Goal: Information Seeking & Learning: Learn about a topic

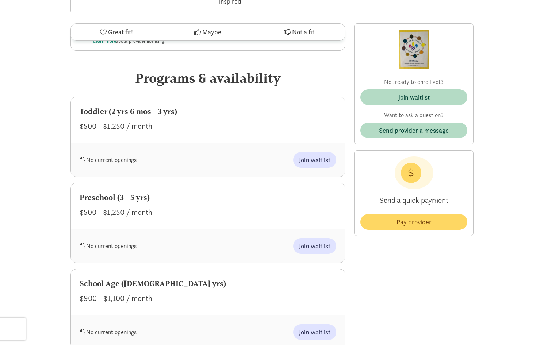
scroll to position [329, 0]
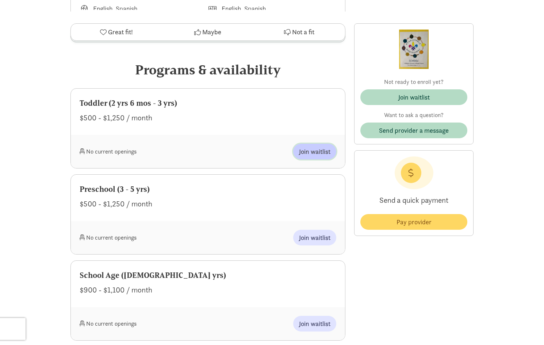
click at [314, 147] on span "Join waitlist" at bounding box center [314, 152] width 31 height 10
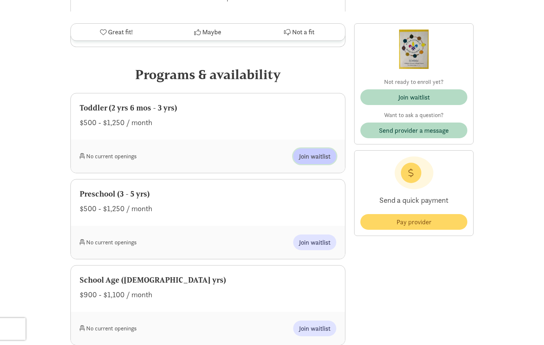
scroll to position [365, 0]
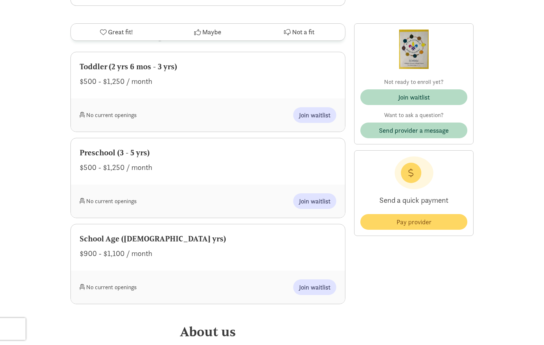
drag, startPoint x: 118, startPoint y: 106, endPoint x: 390, endPoint y: 262, distance: 314.0
click at [390, 262] on div "Not ready to enroll yet? Join waitlist Want to ask a question? Send provider a …" at bounding box center [413, 311] width 119 height 1015
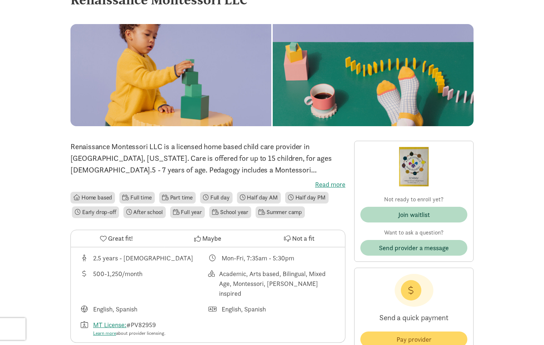
scroll to position [0, 0]
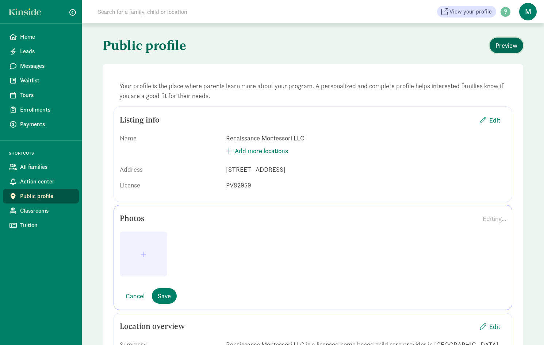
click at [502, 48] on span "Preview" at bounding box center [506, 46] width 22 height 10
click at [28, 210] on span "Classrooms" at bounding box center [46, 211] width 53 height 9
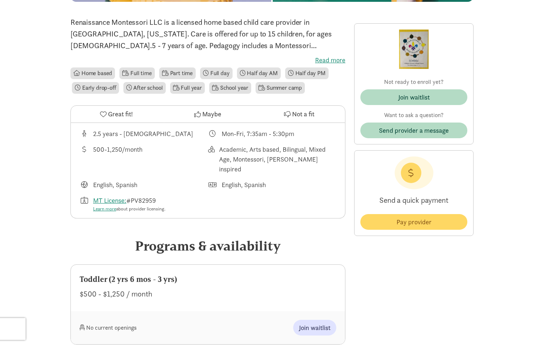
scroll to position [219, 0]
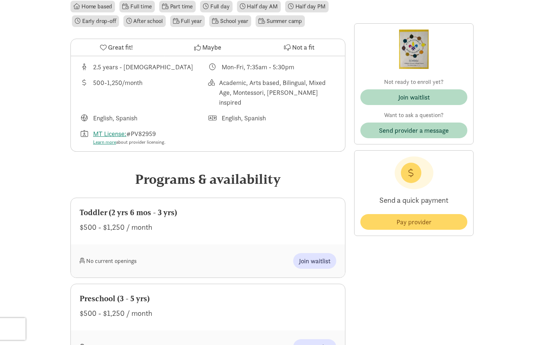
click at [146, 222] on div "$500 - $1,250 / month" at bounding box center [208, 228] width 257 height 12
drag, startPoint x: 140, startPoint y: 211, endPoint x: 362, endPoint y: 268, distance: 229.5
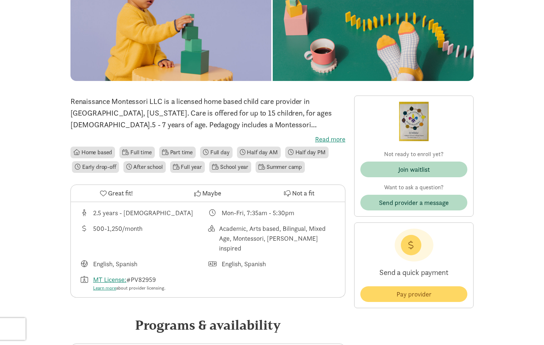
scroll to position [0, 0]
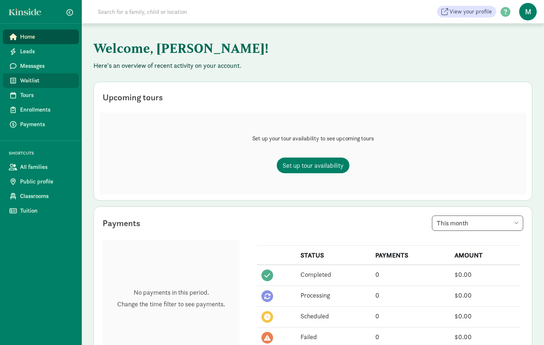
click at [31, 78] on span "Waitlist" at bounding box center [46, 80] width 53 height 9
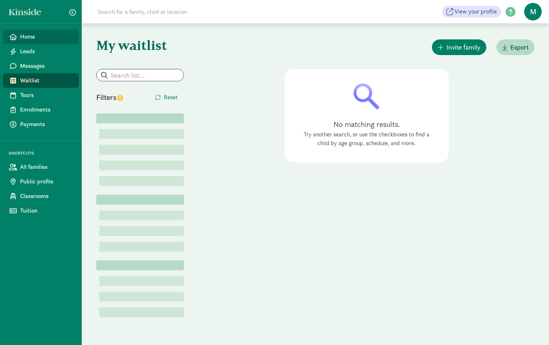
click at [25, 36] on span "Home" at bounding box center [46, 36] width 53 height 9
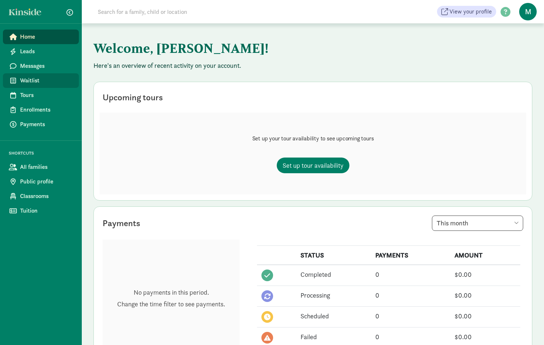
click at [19, 80] on link "Waitlist" at bounding box center [41, 80] width 76 height 15
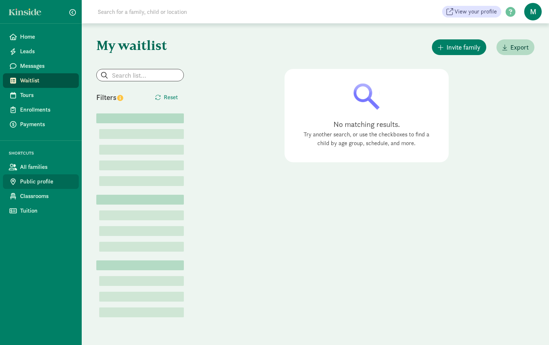
click at [47, 184] on span "Public profile" at bounding box center [46, 181] width 53 height 9
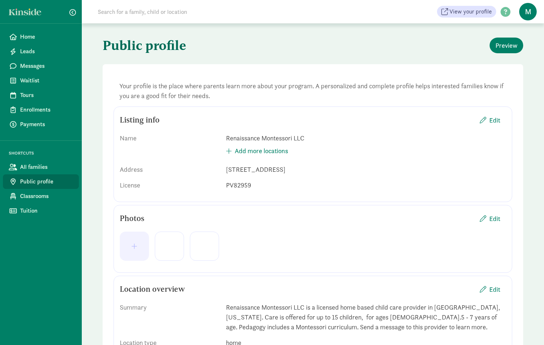
click at [34, 184] on span "Public profile" at bounding box center [46, 181] width 53 height 9
click at [33, 196] on span "Classrooms" at bounding box center [46, 196] width 53 height 9
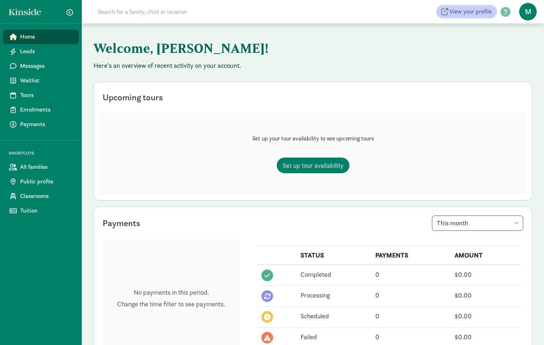
click at [477, 14] on span "View your profile" at bounding box center [470, 11] width 42 height 9
